Goal: Information Seeking & Learning: Learn about a topic

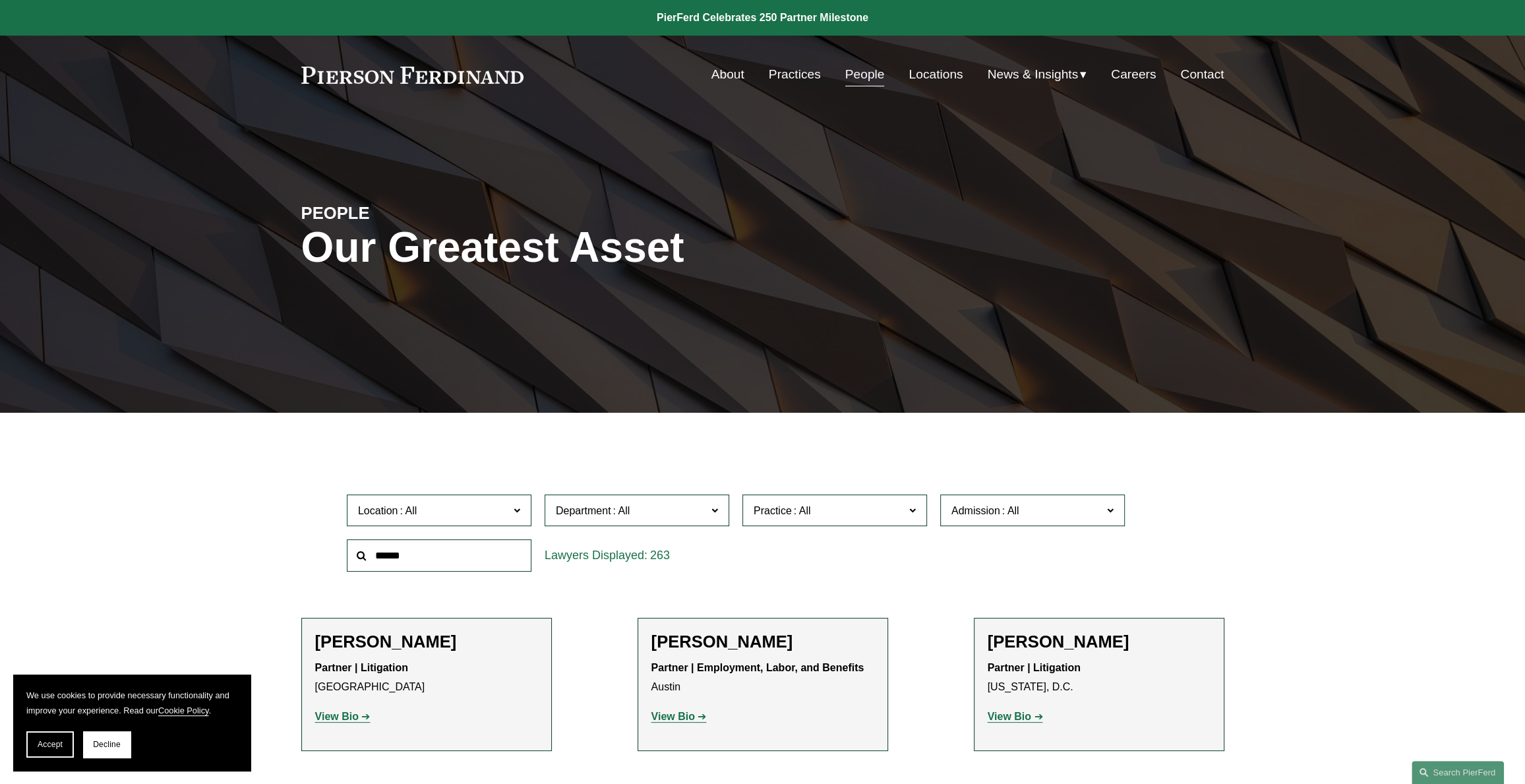
click at [414, 557] on input "text" at bounding box center [439, 555] width 184 height 32
type input "******"
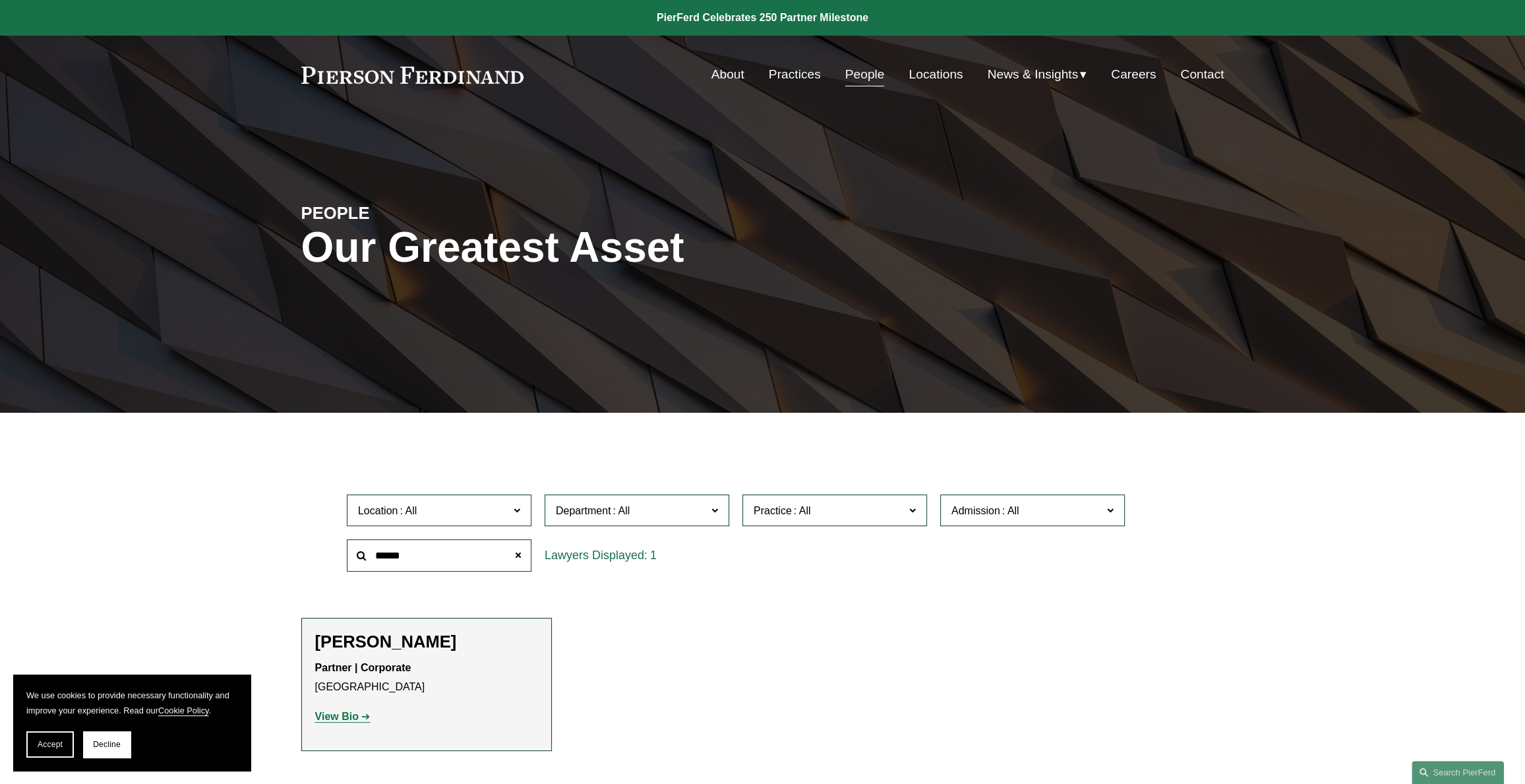
click at [340, 718] on strong "View Bio" at bounding box center [337, 716] width 44 height 12
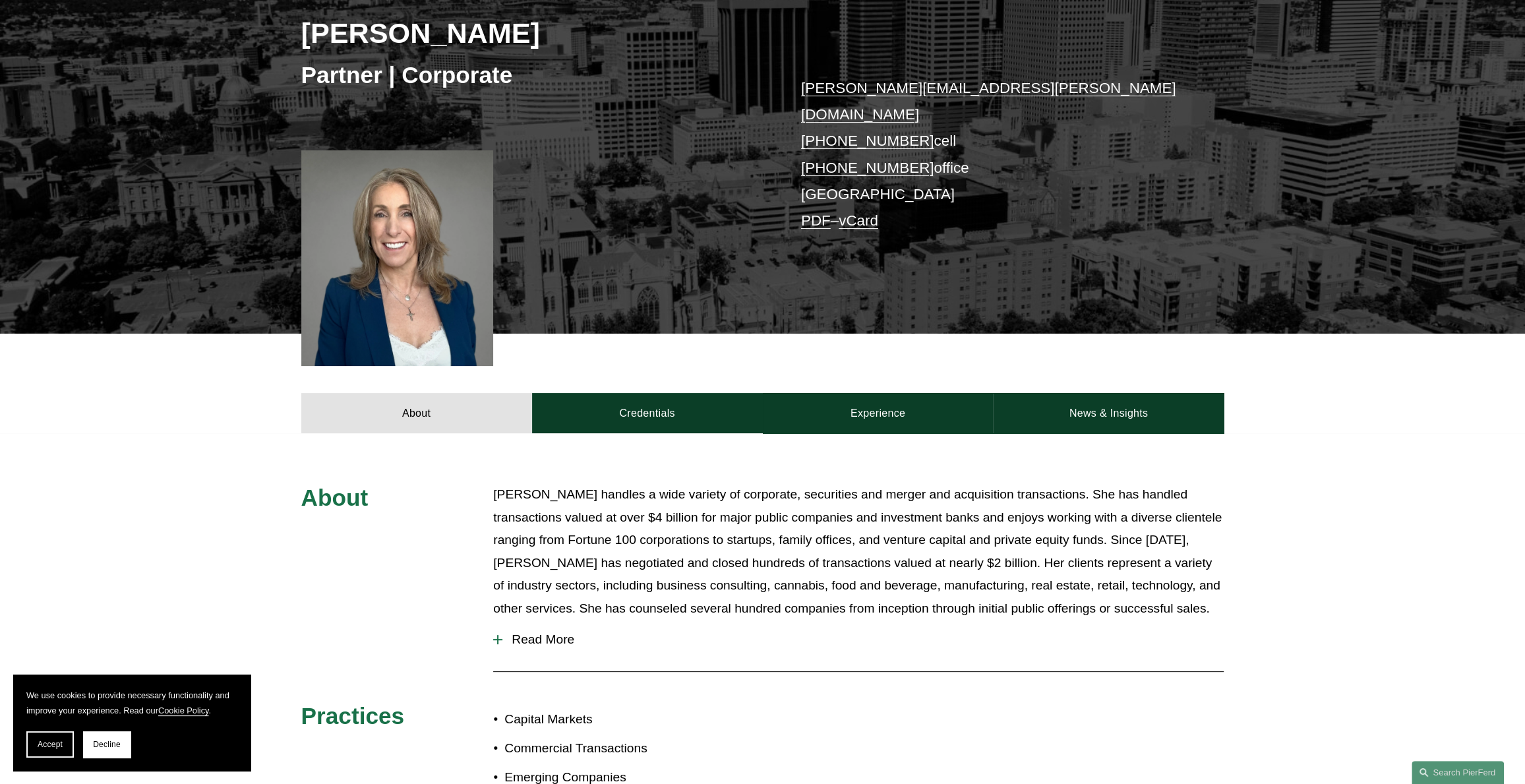
scroll to position [264, 0]
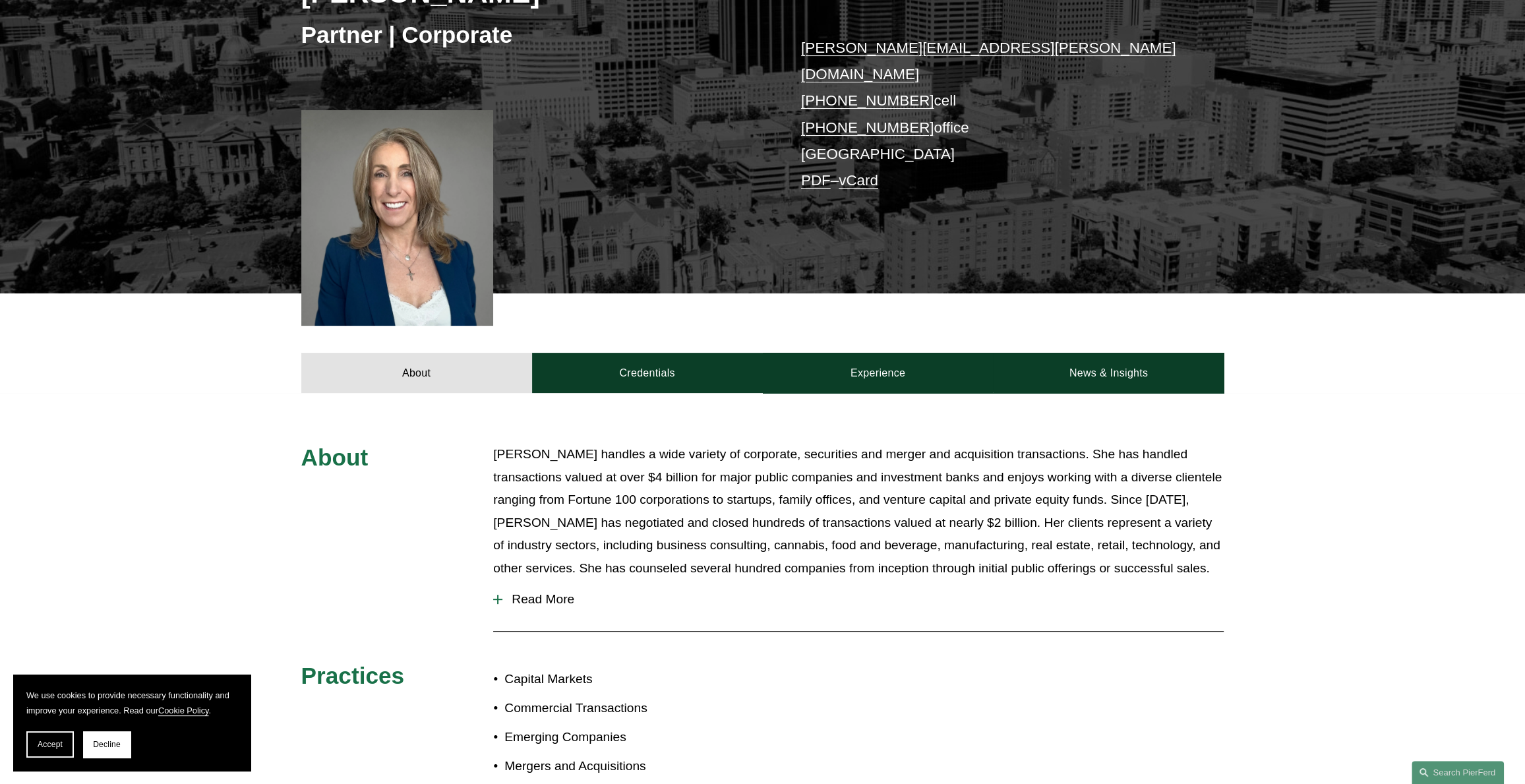
click at [544, 592] on span "Read More" at bounding box center [863, 599] width 721 height 15
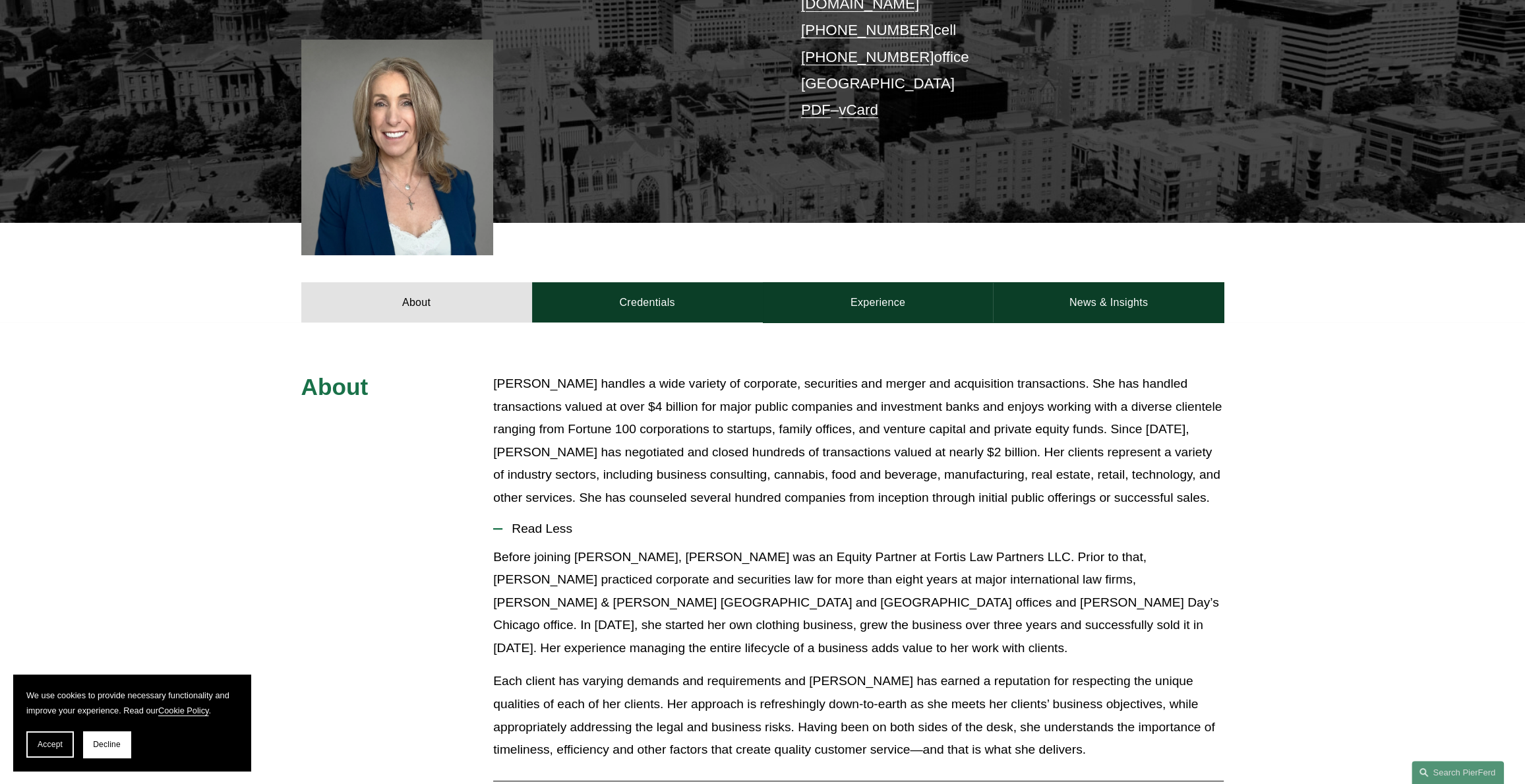
scroll to position [330, 0]
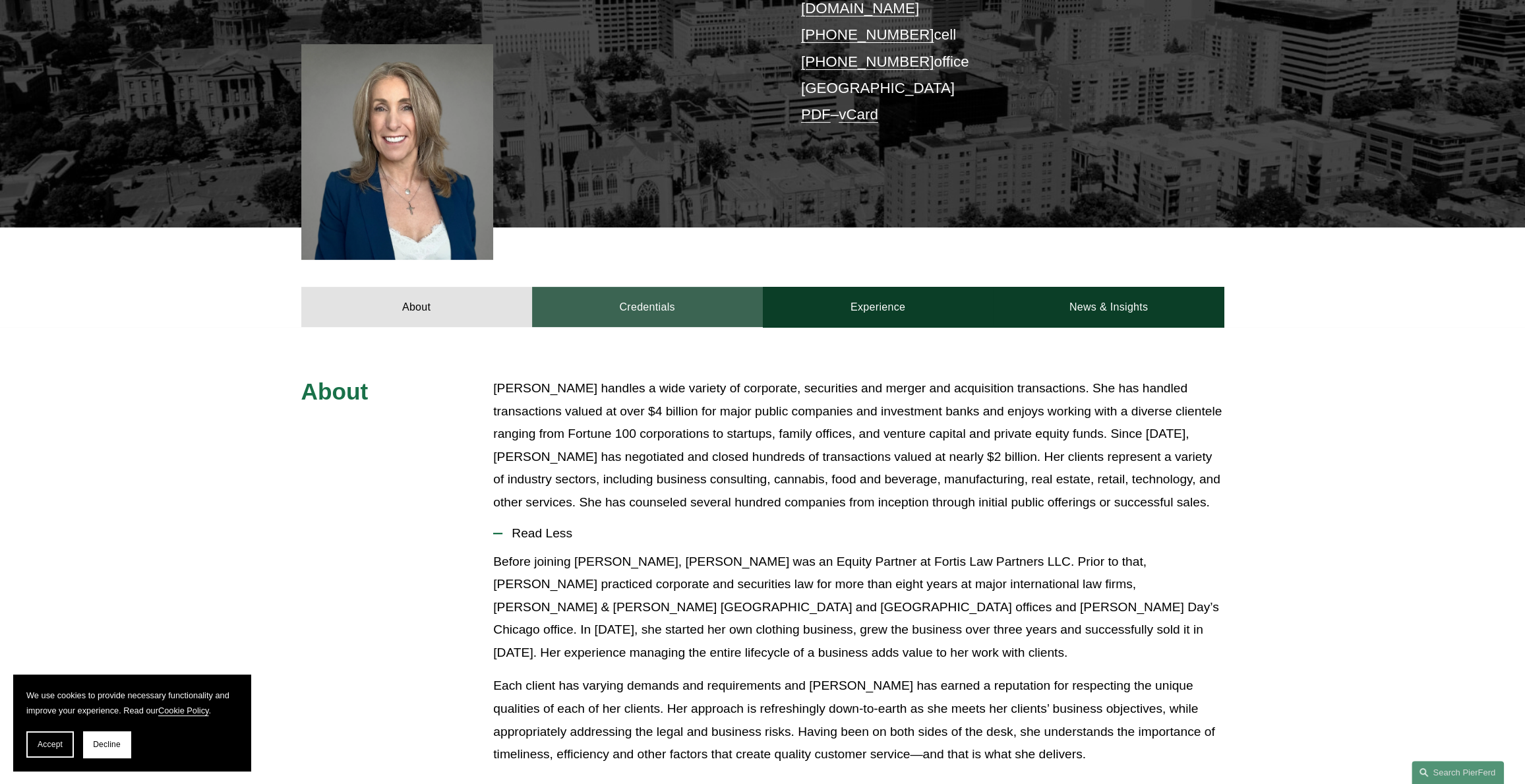
click at [639, 289] on link "Credentials" at bounding box center [647, 306] width 231 height 40
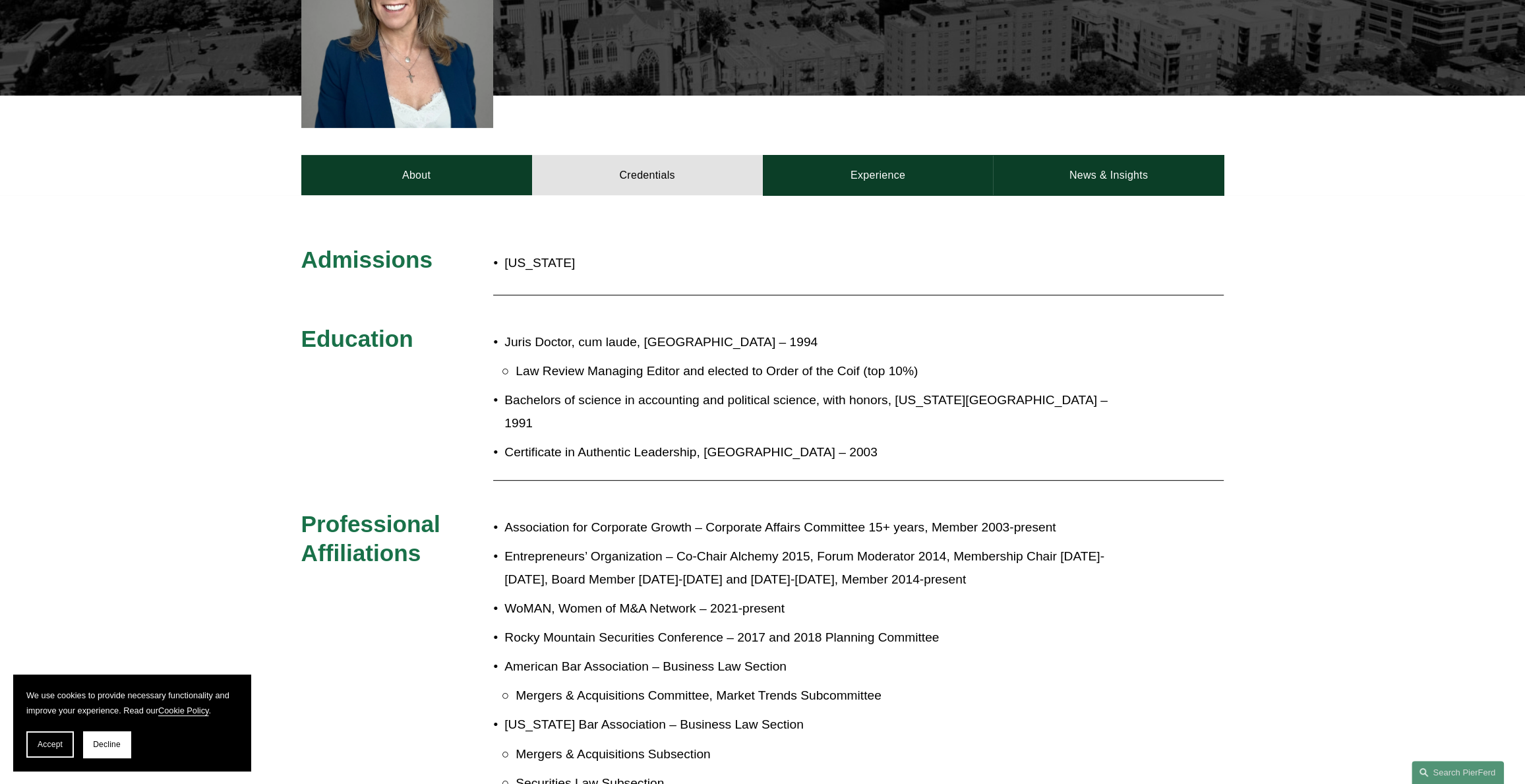
scroll to position [527, 0]
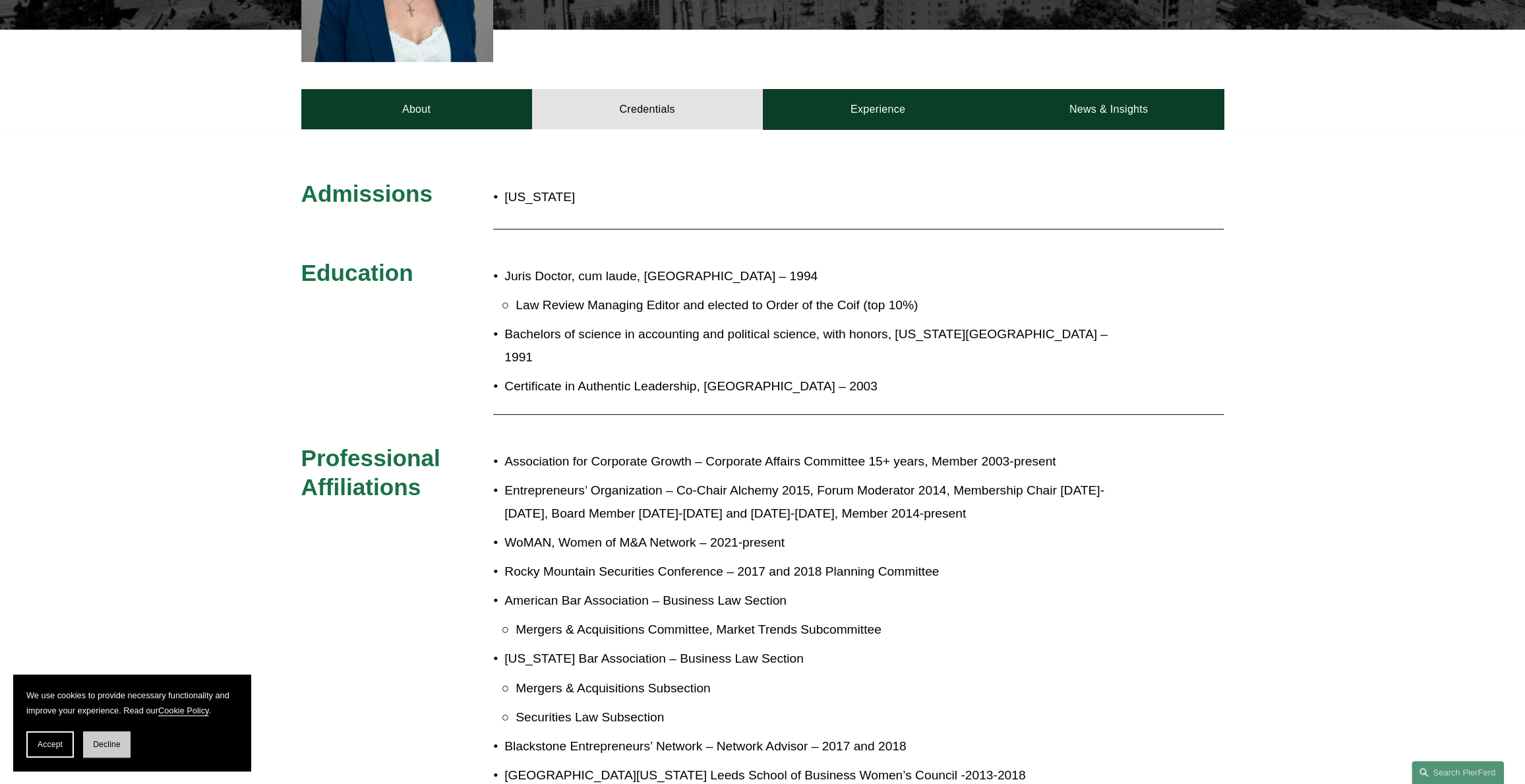
click at [97, 743] on span "Decline" at bounding box center [107, 744] width 28 height 10
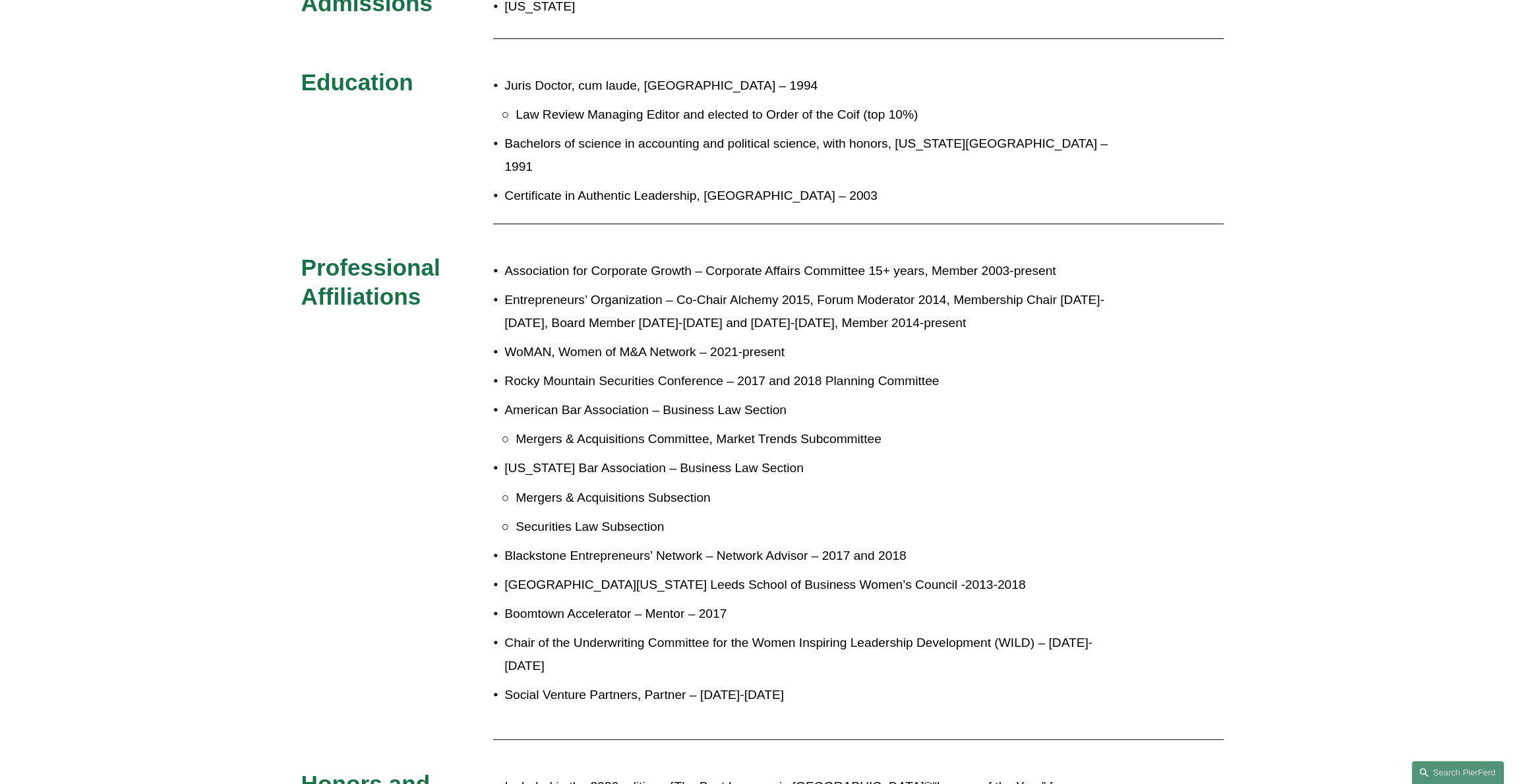
scroll to position [462, 0]
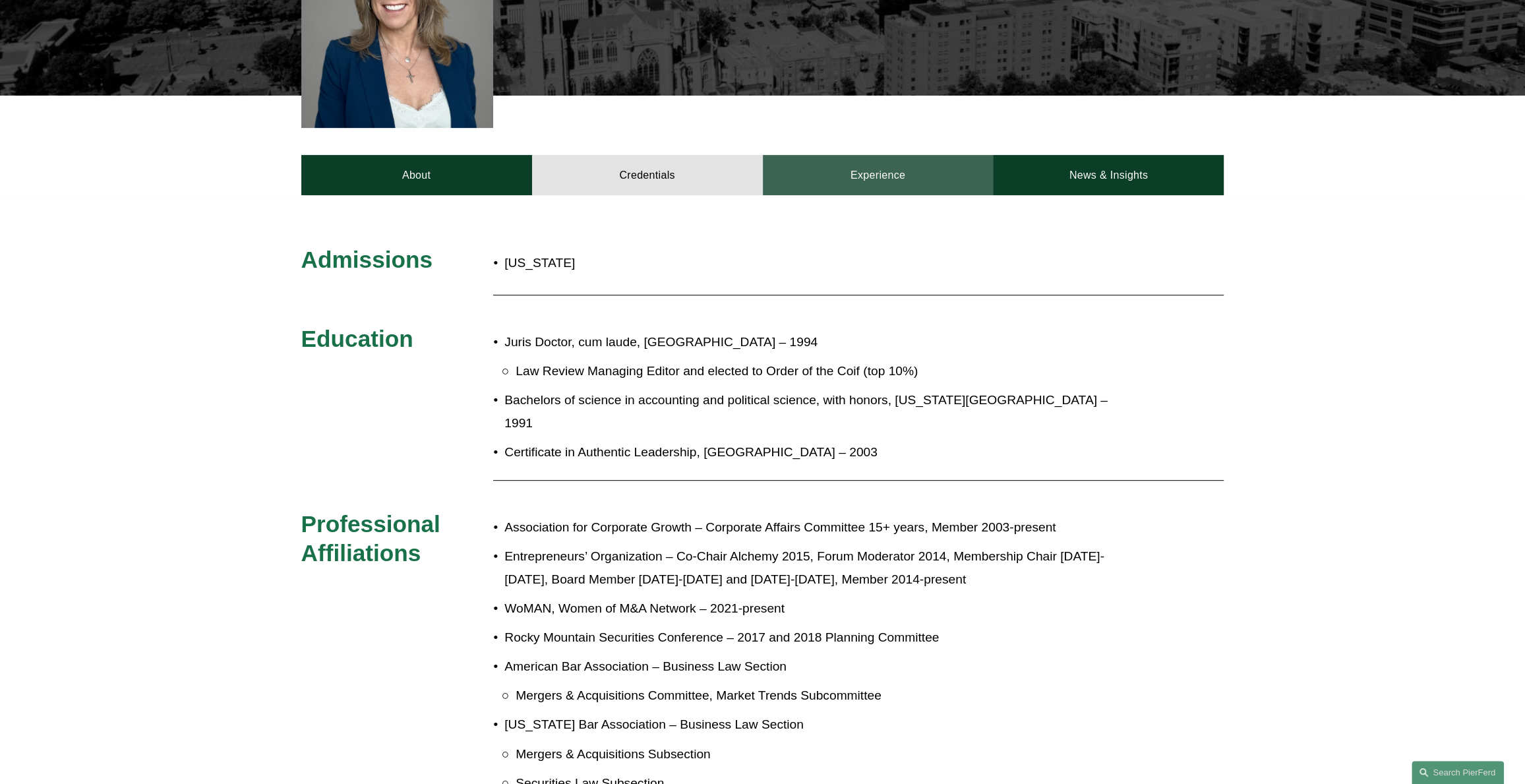
click at [864, 155] on link "Experience" at bounding box center [879, 175] width 231 height 40
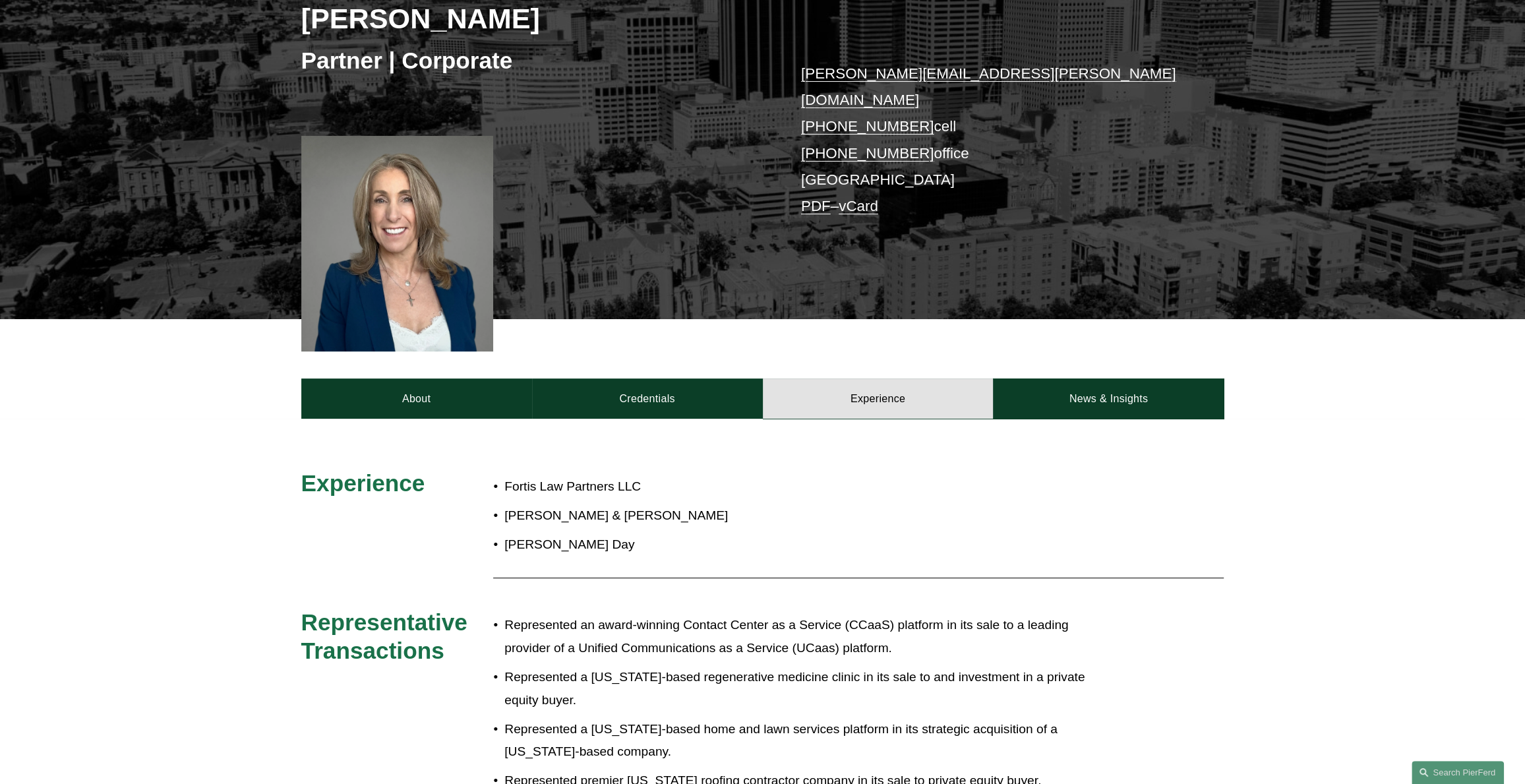
scroll to position [396, 0]
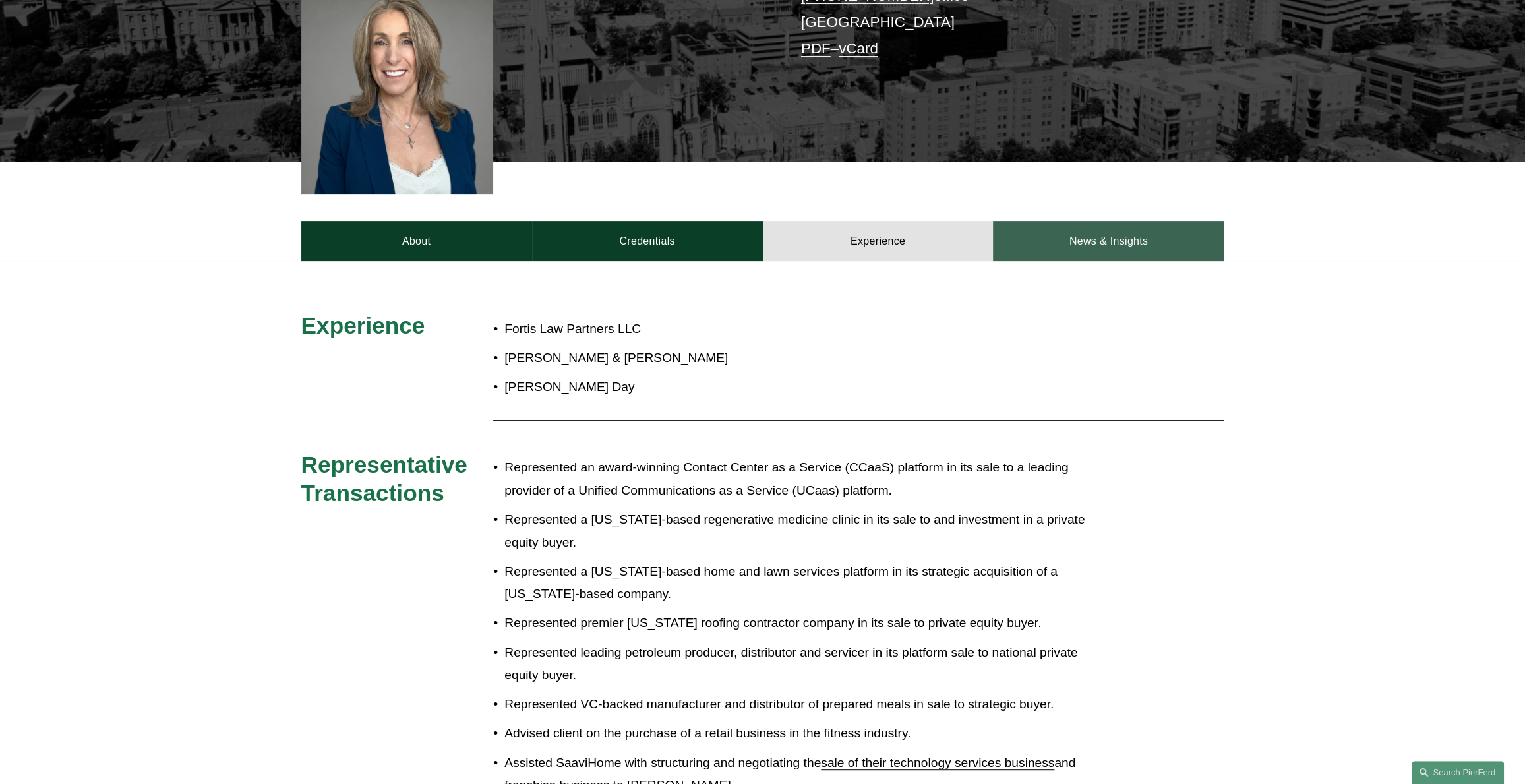
click at [1097, 234] on link "News & Insights" at bounding box center [1109, 241] width 231 height 40
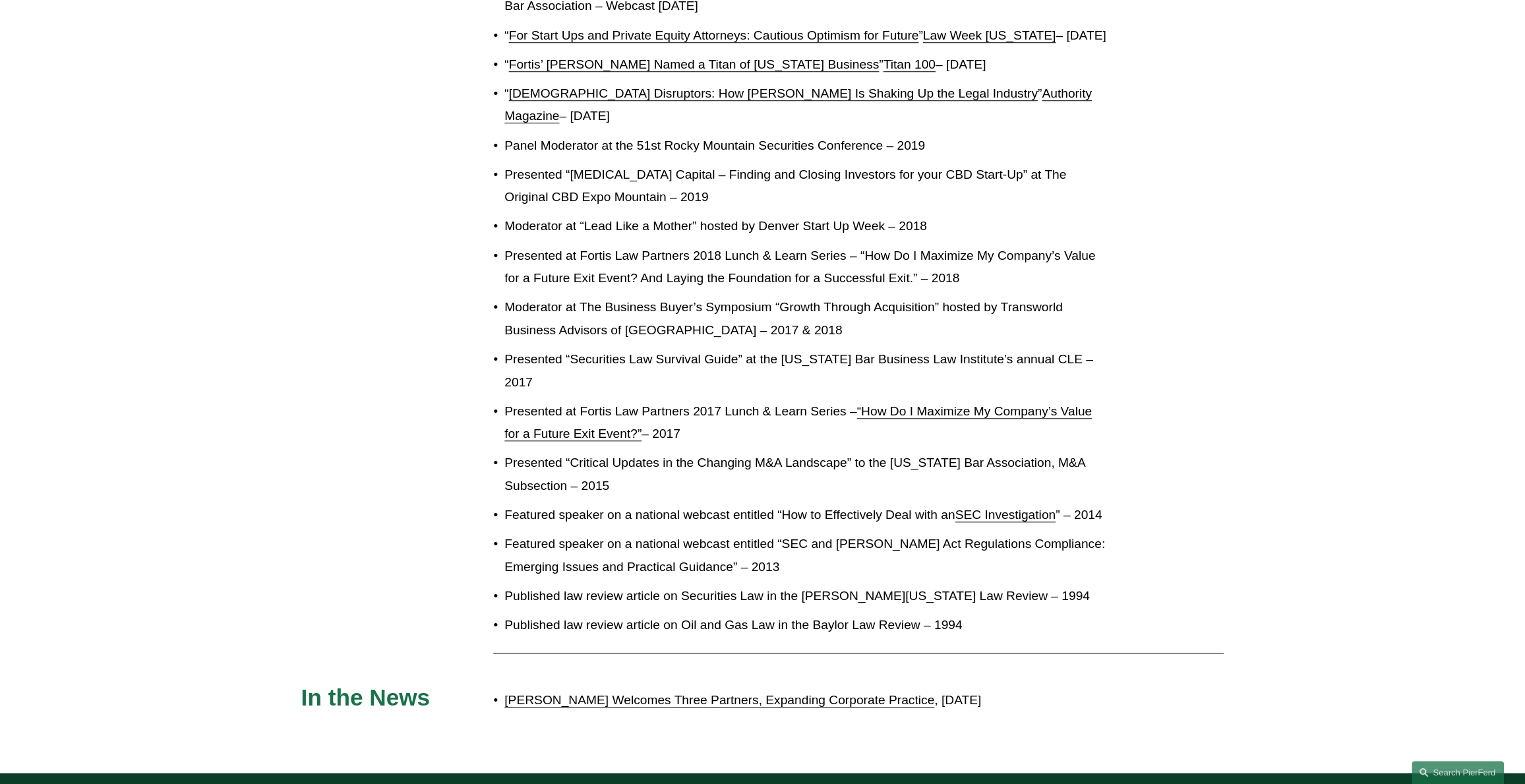
scroll to position [1385, 0]
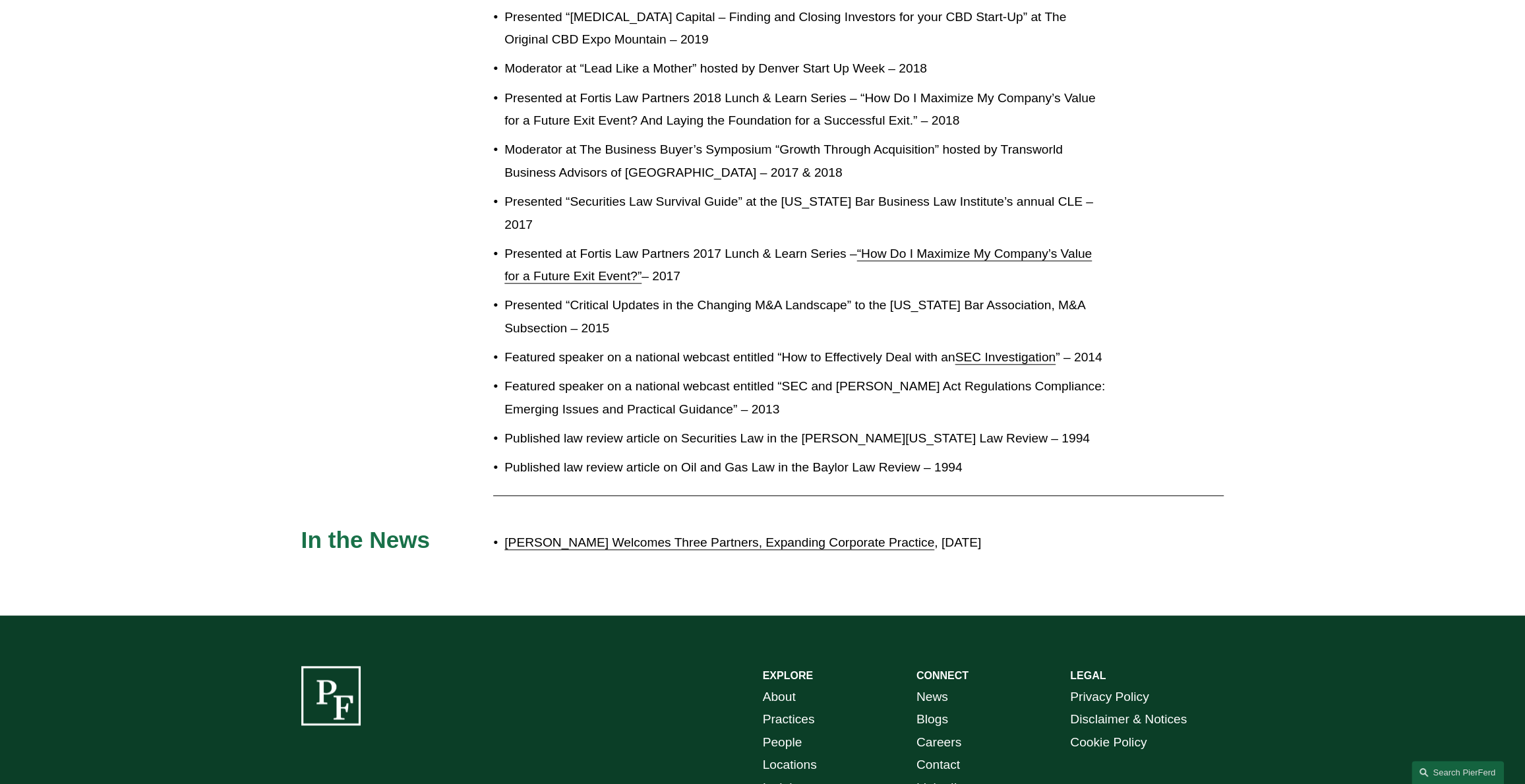
click at [775, 536] on link "[PERSON_NAME] Welcomes Three Partners, Expanding Corporate Practice" at bounding box center [719, 542] width 430 height 14
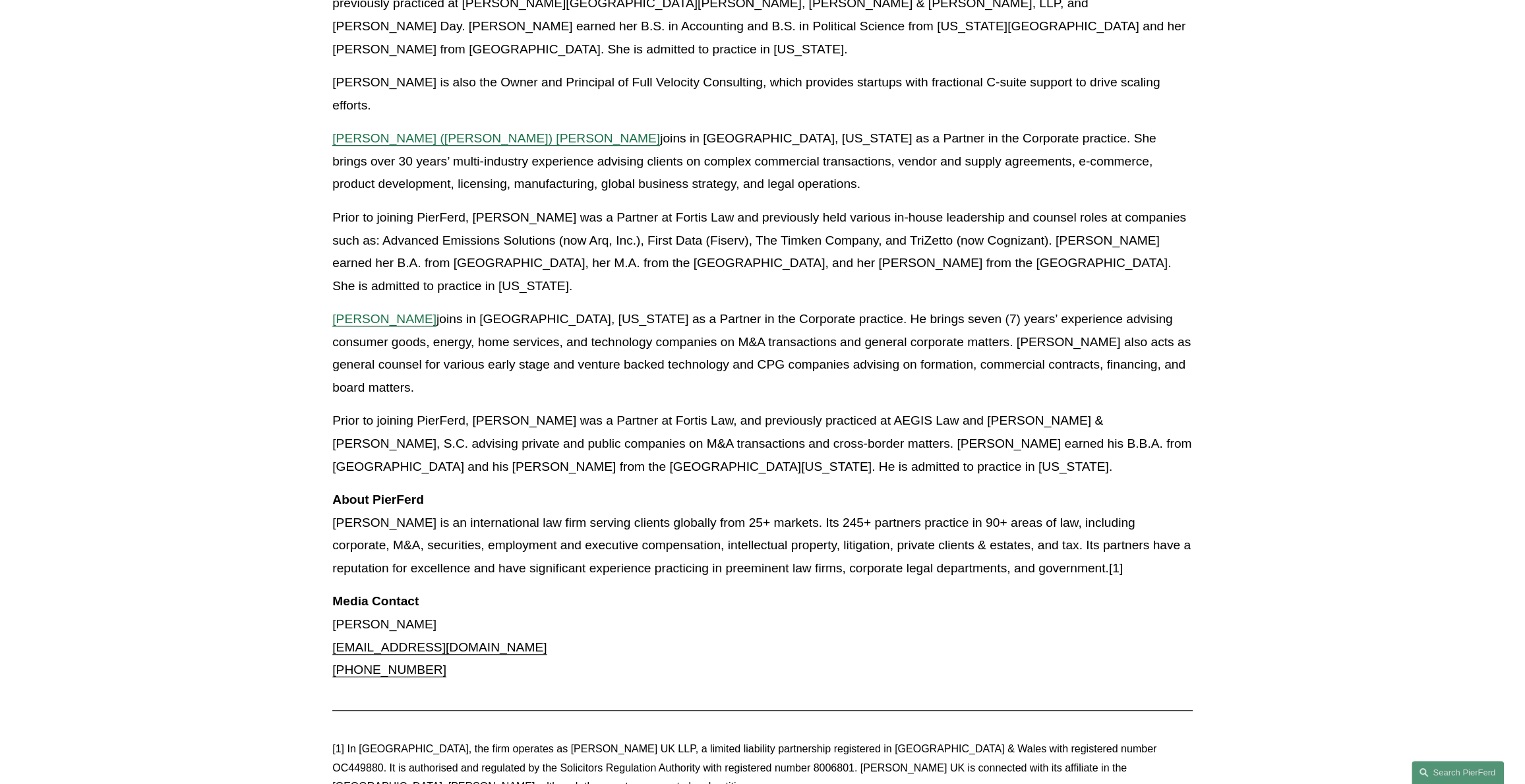
scroll to position [659, 0]
